Goal: Task Accomplishment & Management: Use online tool/utility

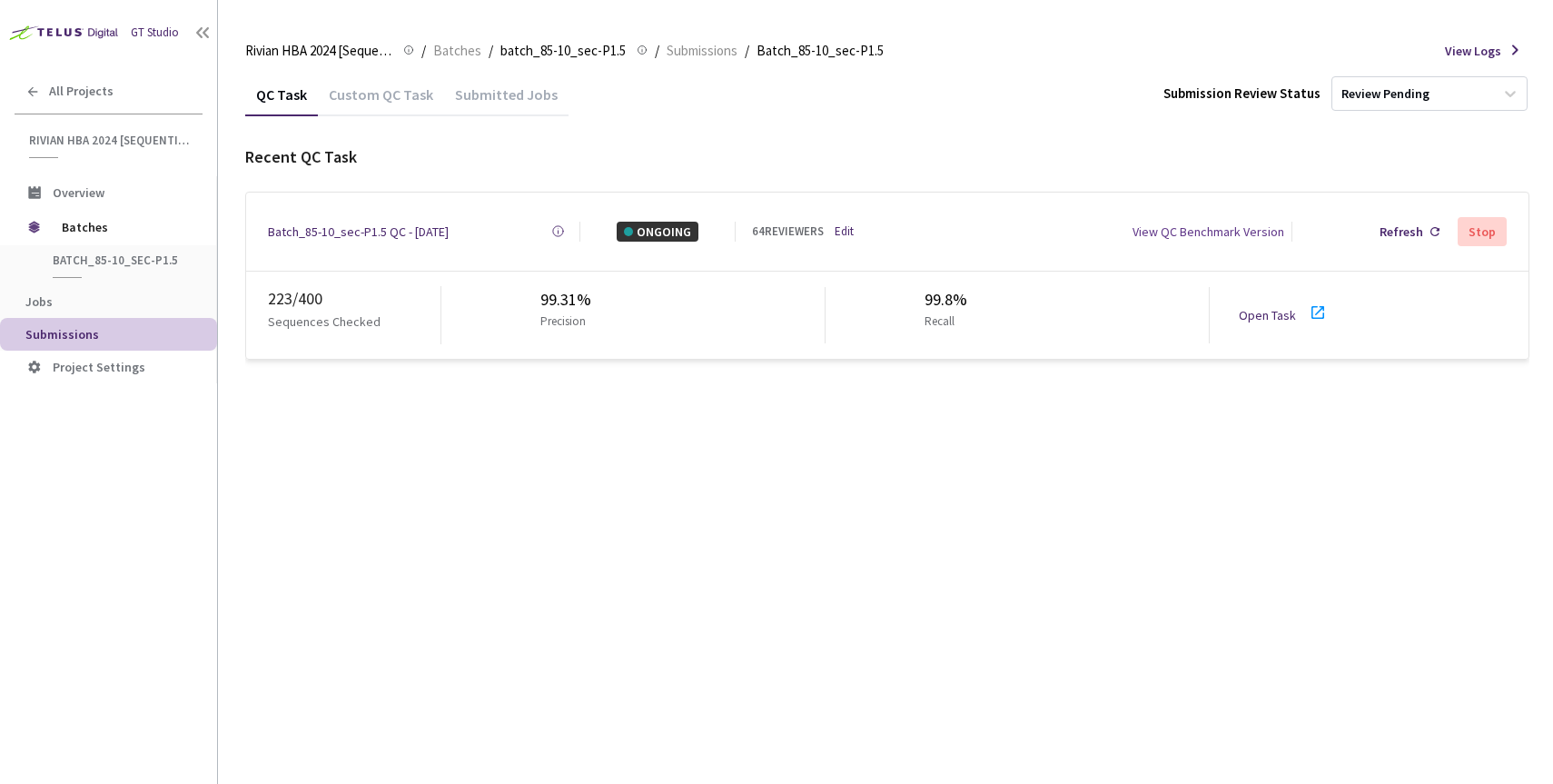
click at [1266, 308] on link "Open Task" at bounding box center [1267, 315] width 57 height 16
click at [347, 232] on div "Batch_85-10_sec-P1.5 QC - [DATE]" at bounding box center [358, 231] width 180 height 20
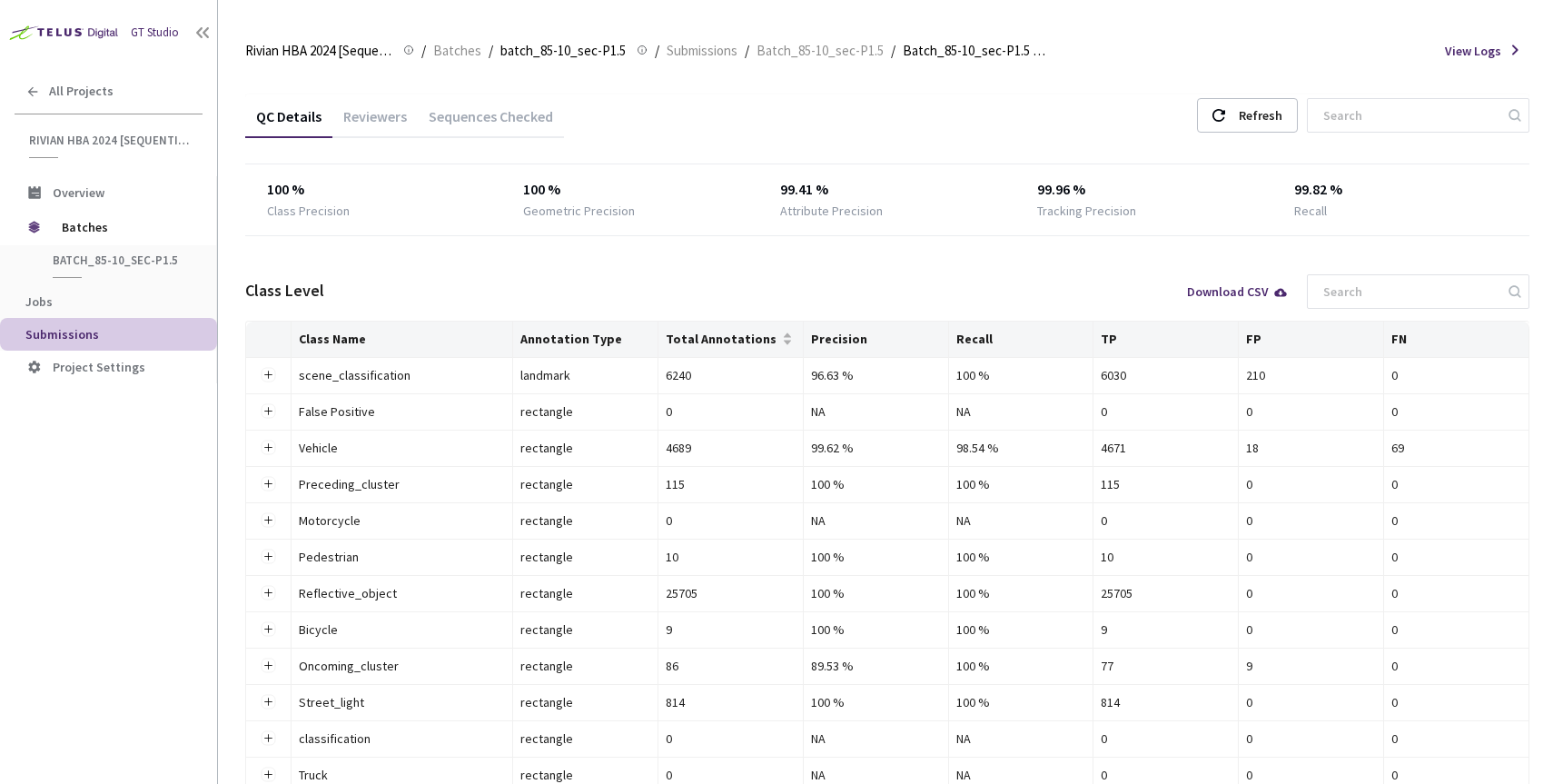
click at [376, 105] on div "Reviewers" at bounding box center [375, 115] width 85 height 39
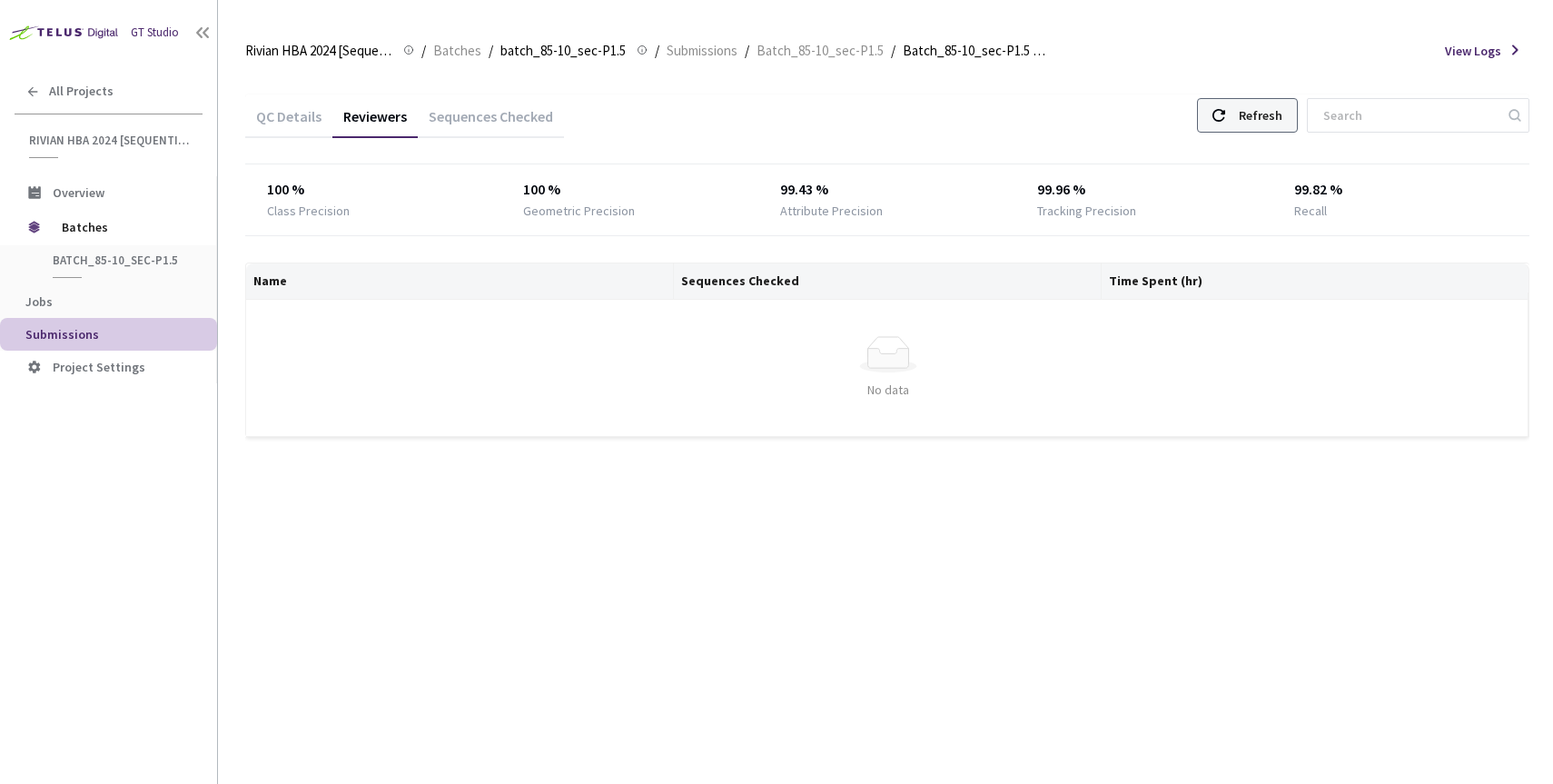
click at [1224, 114] on use at bounding box center [1219, 115] width 13 height 13
